Goal: Transaction & Acquisition: Book appointment/travel/reservation

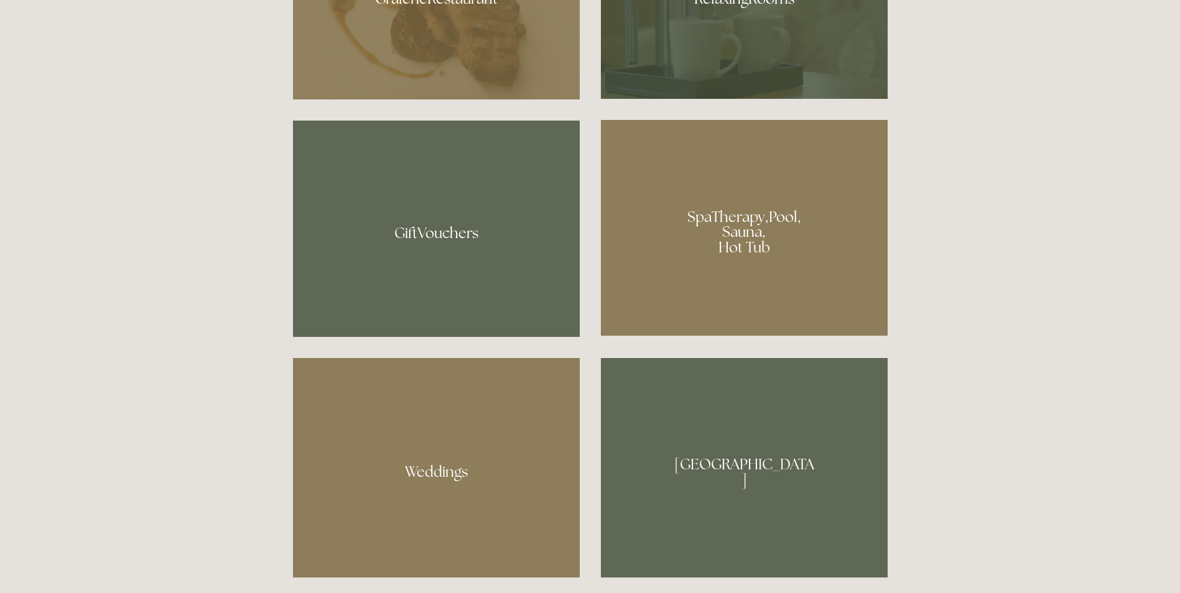
scroll to position [995, 0]
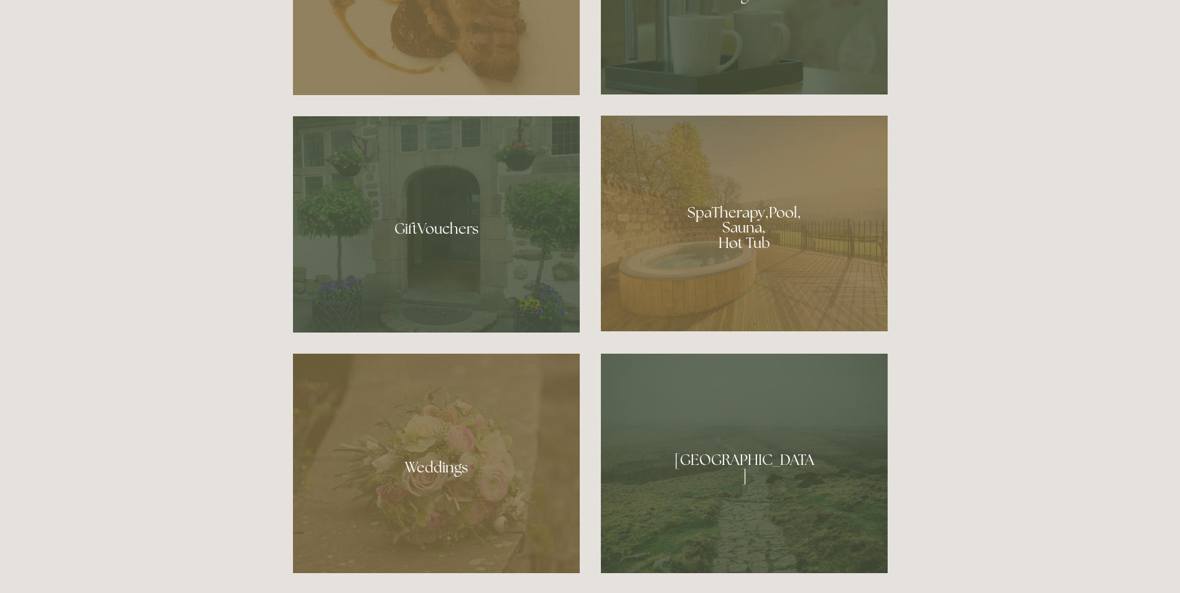
click at [734, 245] on div at bounding box center [744, 224] width 287 height 216
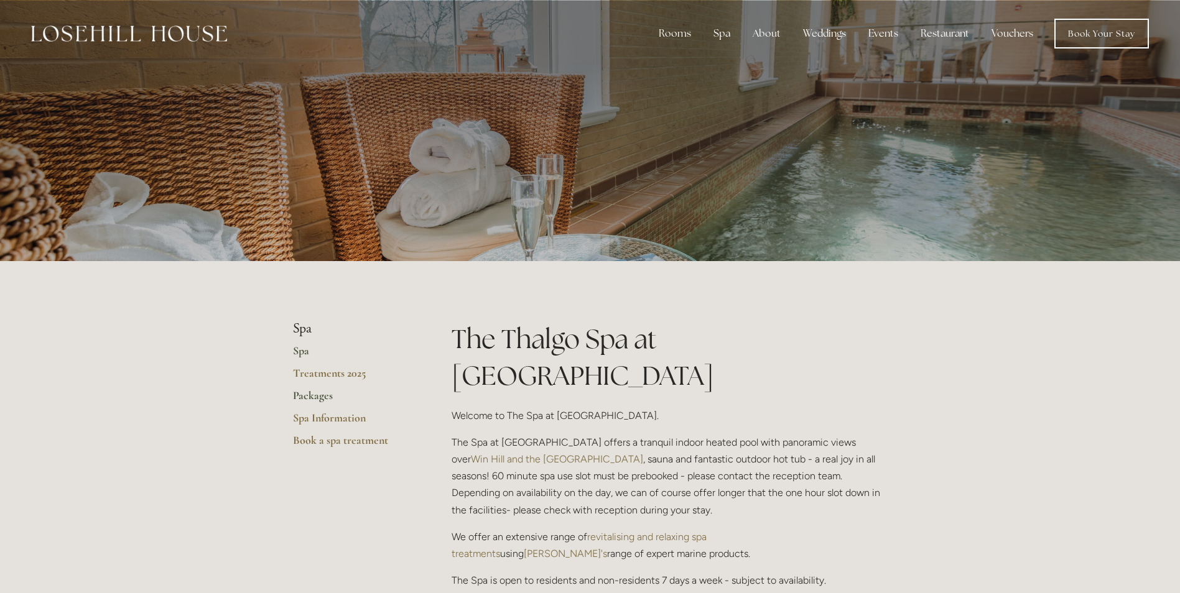
click at [308, 393] on link "Packages" at bounding box center [352, 400] width 119 height 22
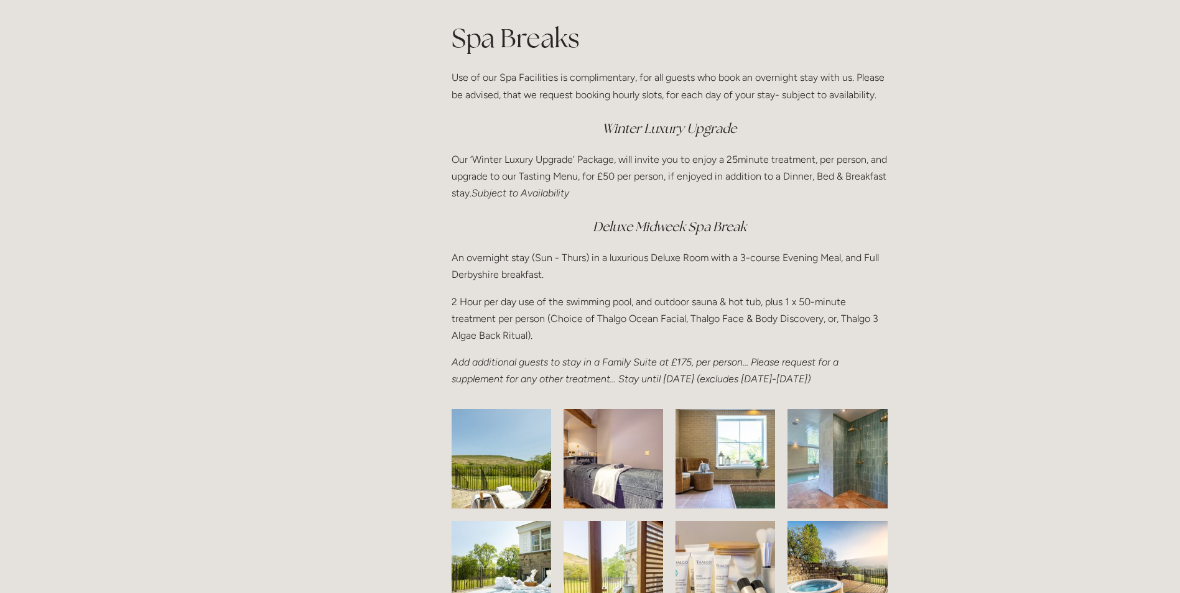
scroll to position [1617, 0]
